Goal: Find specific page/section: Find specific page/section

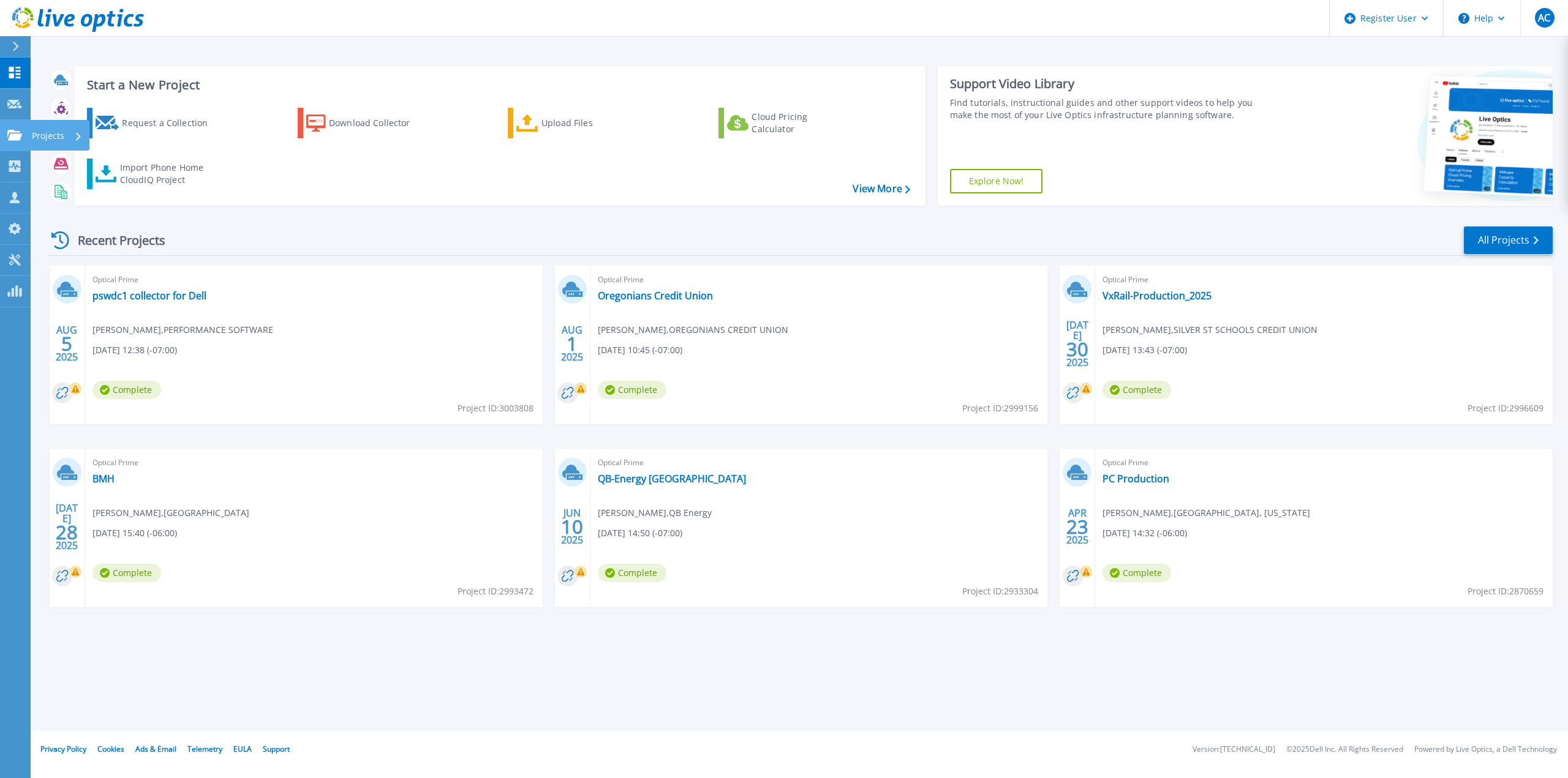
click at [18, 131] on icon at bounding box center [14, 135] width 14 height 11
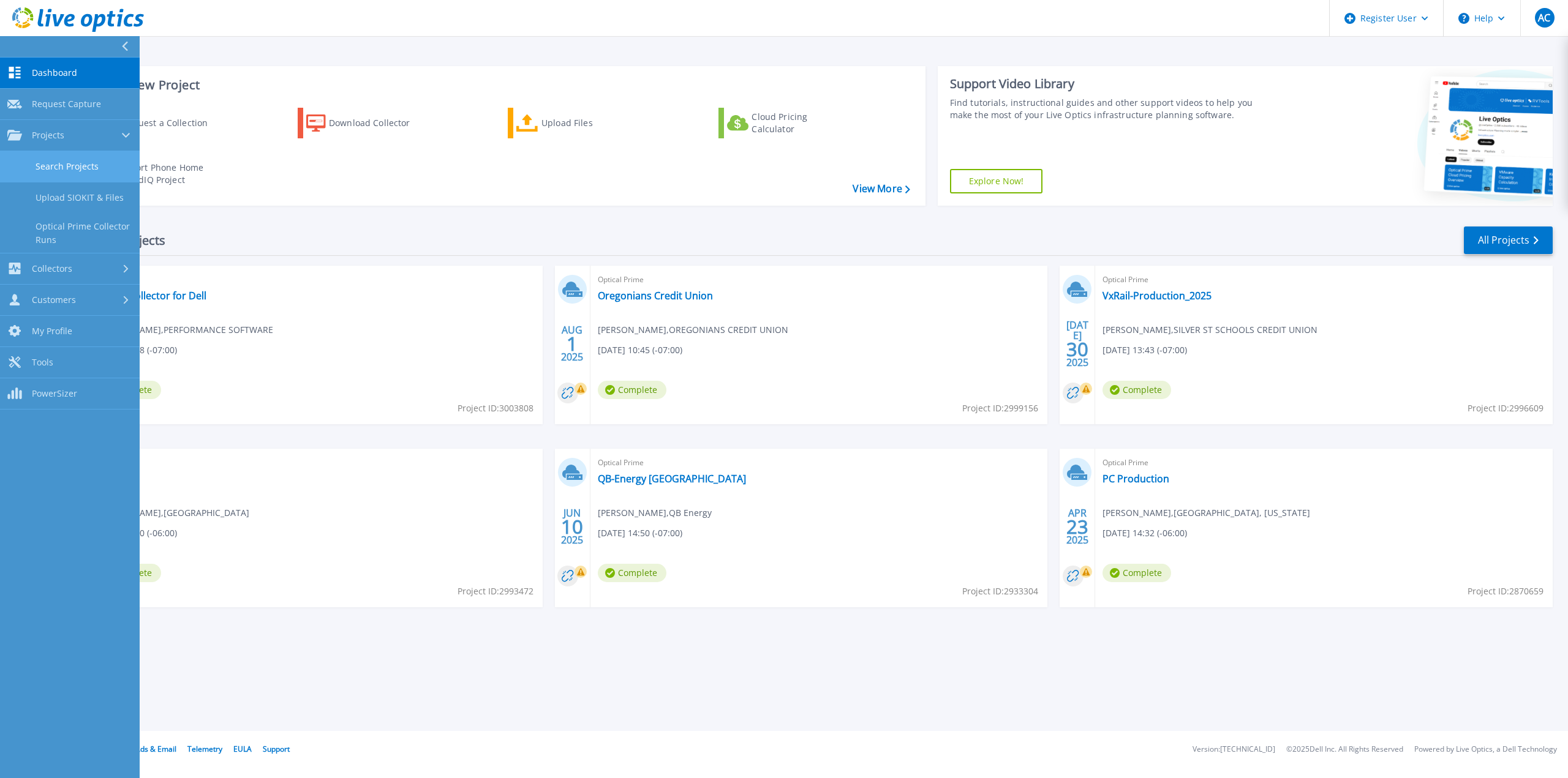
click at [95, 158] on link "Search Projects" at bounding box center [69, 167] width 140 height 32
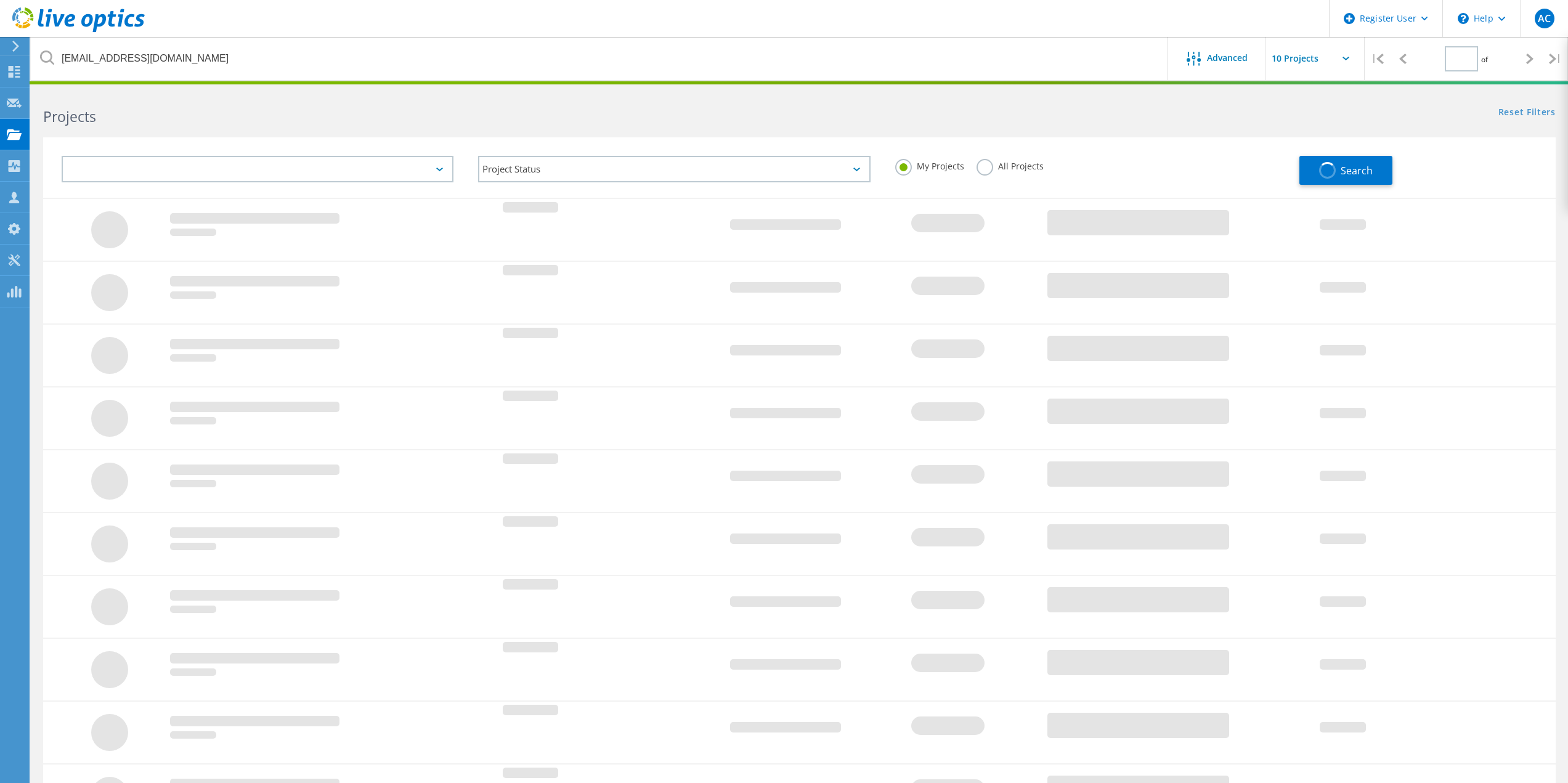
type input "1"
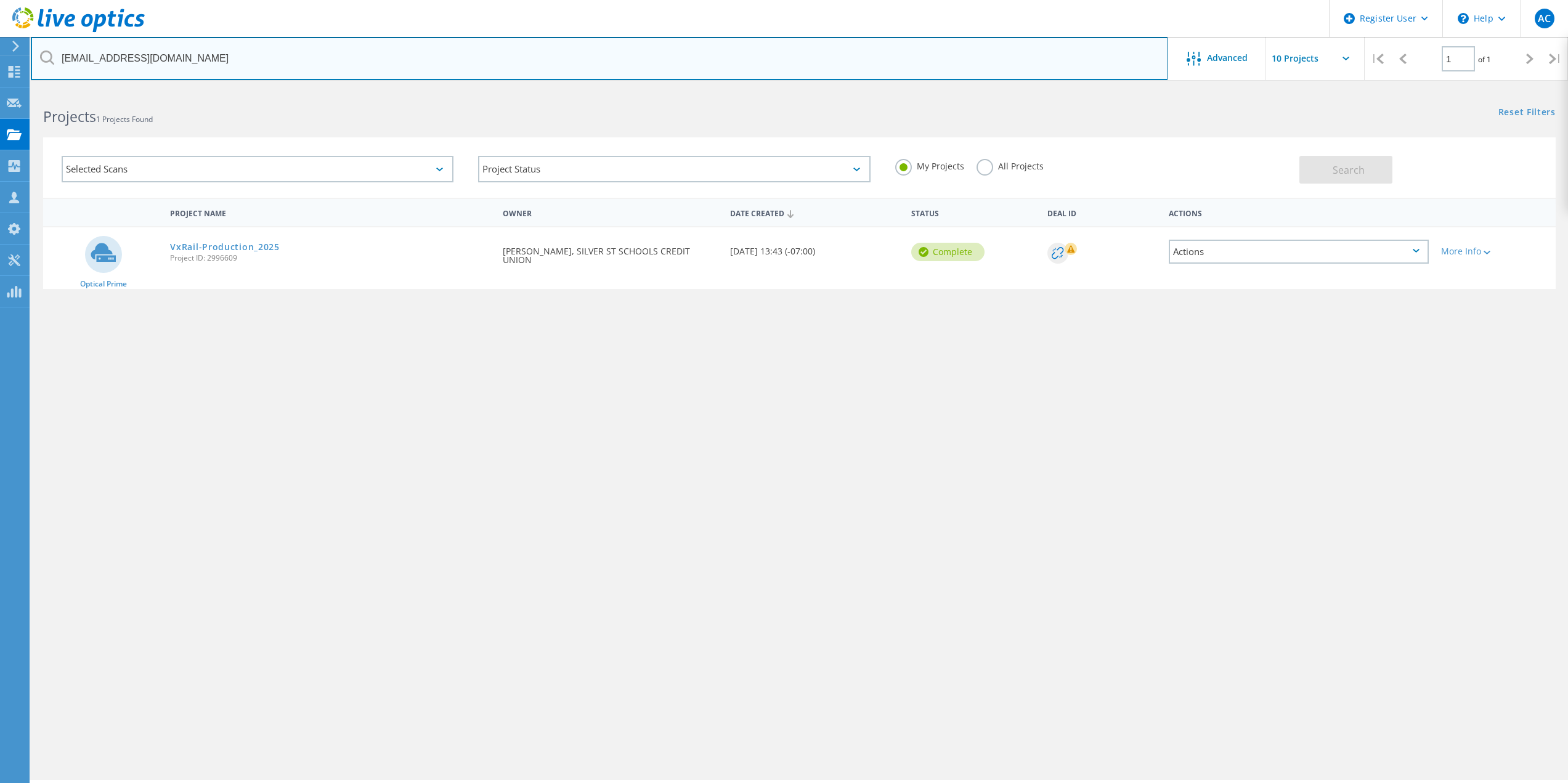
click at [359, 76] on input "[EMAIL_ADDRESS][DOMAIN_NAME]" at bounding box center [599, 59] width 1137 height 44
click at [359, 74] on input "[EMAIL_ADDRESS][DOMAIN_NAME]" at bounding box center [599, 59] width 1137 height 44
paste input "[PERSON_NAME] <[EMAIL_ADDRESS][DOMAIN_NAME]>"
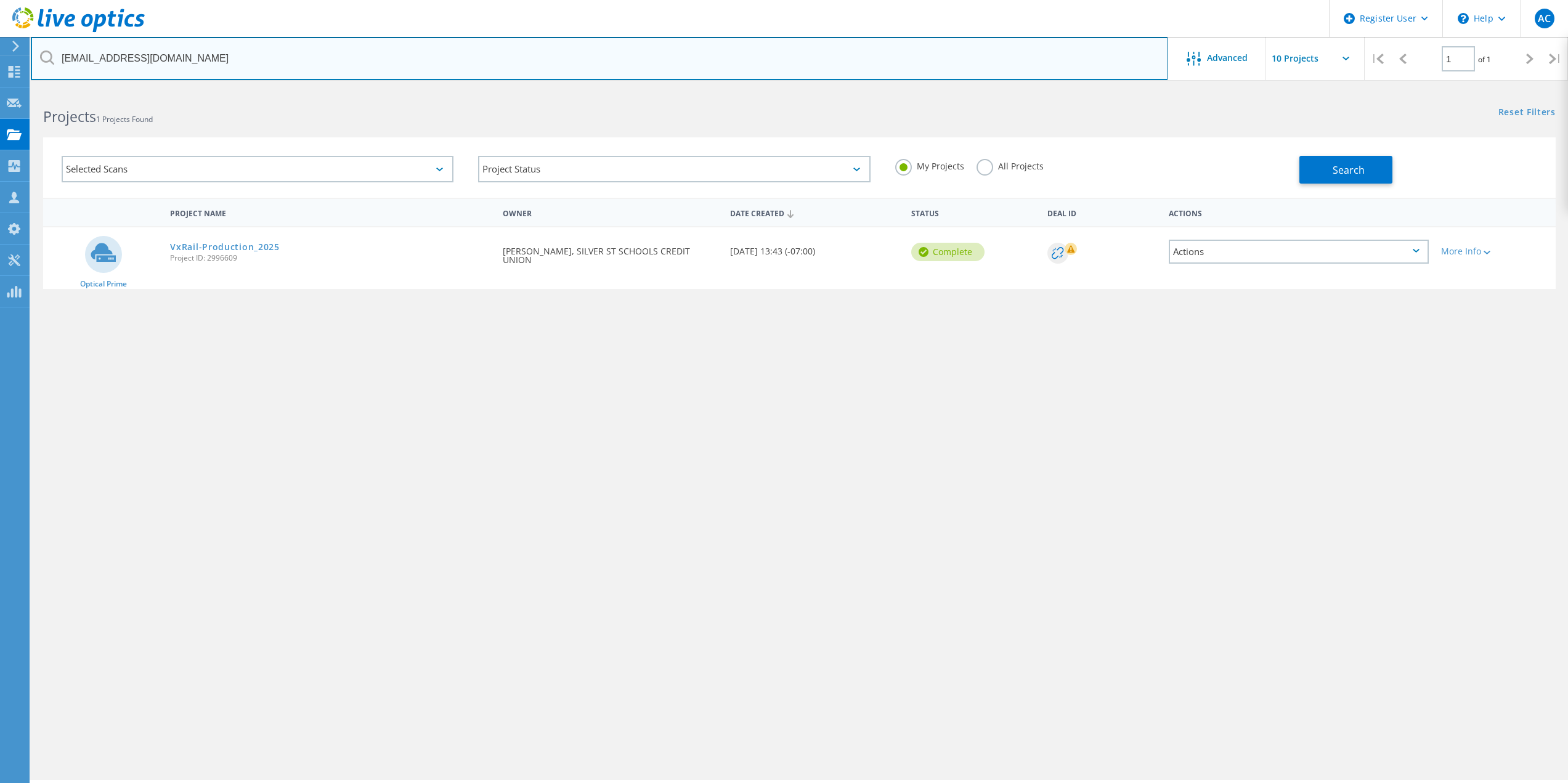
type input "[EMAIL_ADDRESS][DOMAIN_NAME]"
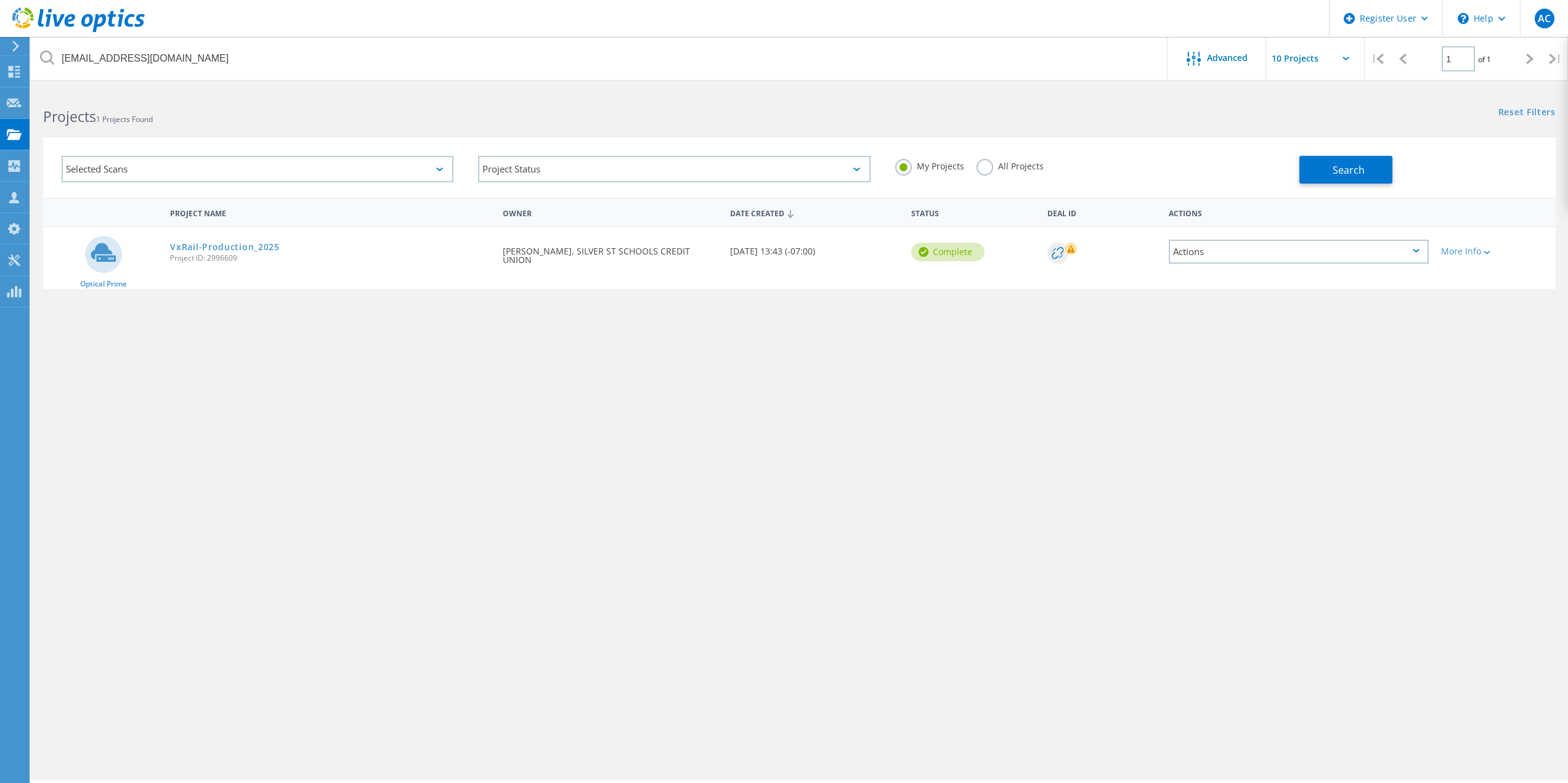
click at [995, 163] on label "All Projects" at bounding box center [1010, 164] width 67 height 12
click at [0, 0] on input "All Projects" at bounding box center [0, 0] width 0 height 0
drag, startPoint x: 1303, startPoint y: 179, endPoint x: 1322, endPoint y: 179, distance: 19.0
click at [1303, 179] on button "Search" at bounding box center [1345, 169] width 93 height 28
